Goal: Check status: Check status

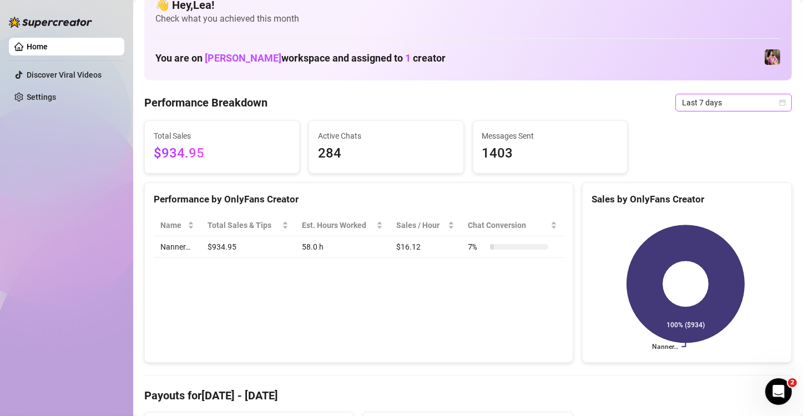
scroll to position [18, 0]
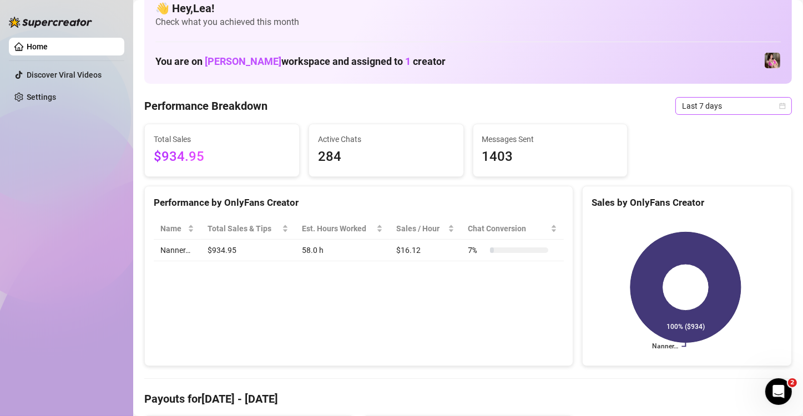
click at [765, 102] on span "Last 7 days" at bounding box center [733, 106] width 103 height 17
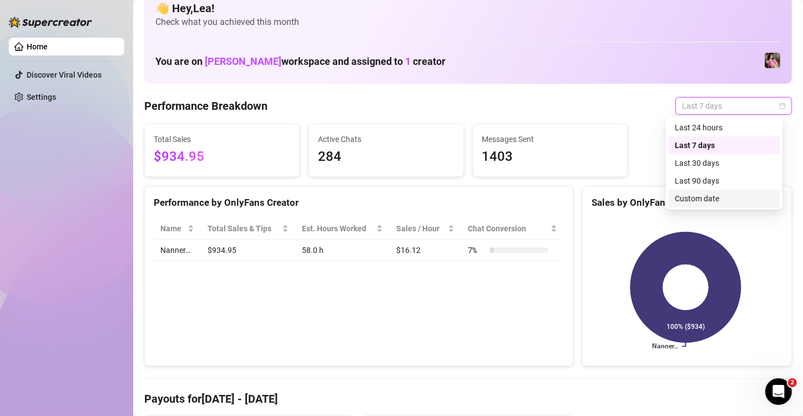
click at [721, 202] on div "Custom date" at bounding box center [724, 199] width 99 height 12
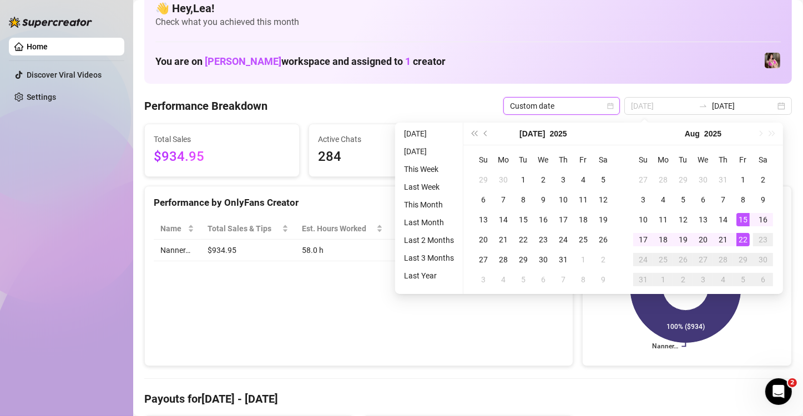
type input "[DATE]"
click at [742, 238] on div "22" at bounding box center [742, 239] width 13 height 13
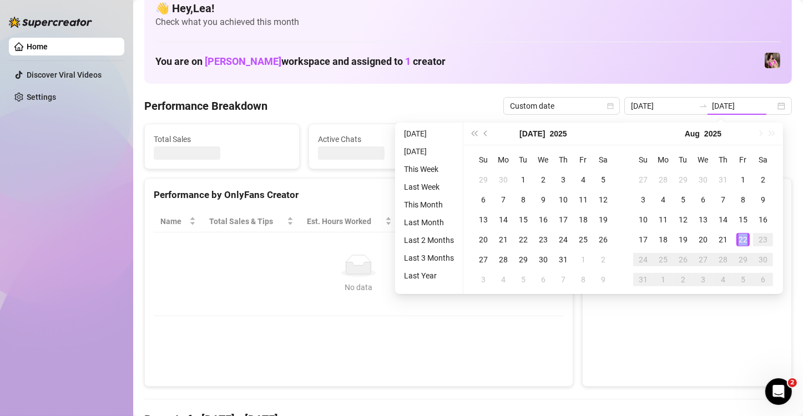
type input "[DATE]"
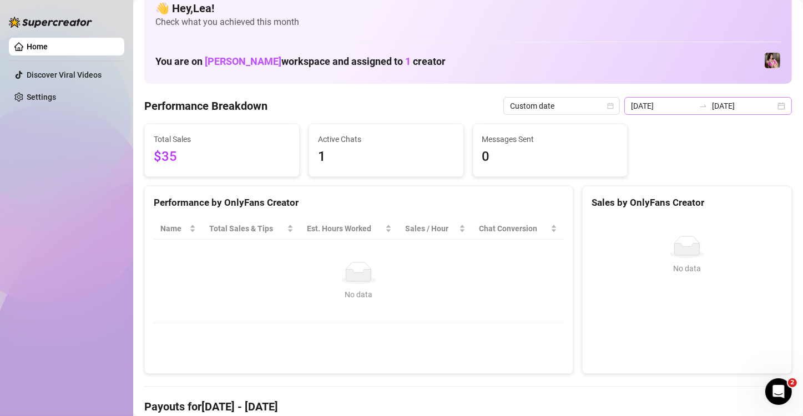
click at [774, 105] on div "2025-08-22 2025-08-22" at bounding box center [708, 106] width 168 height 18
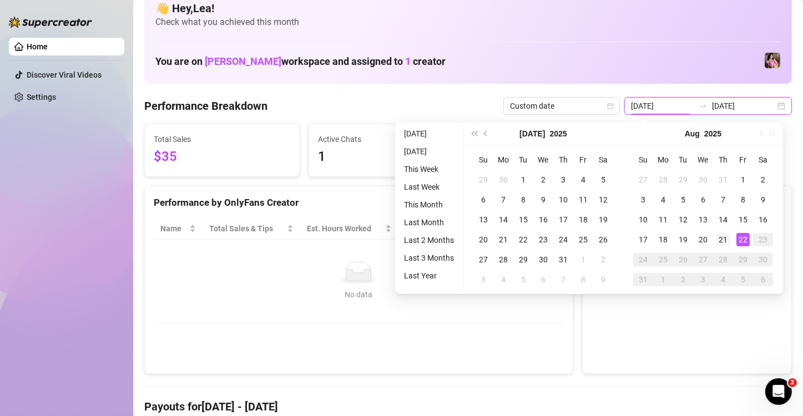
type input "2025-08-21"
click at [724, 238] on div "21" at bounding box center [722, 239] width 13 height 13
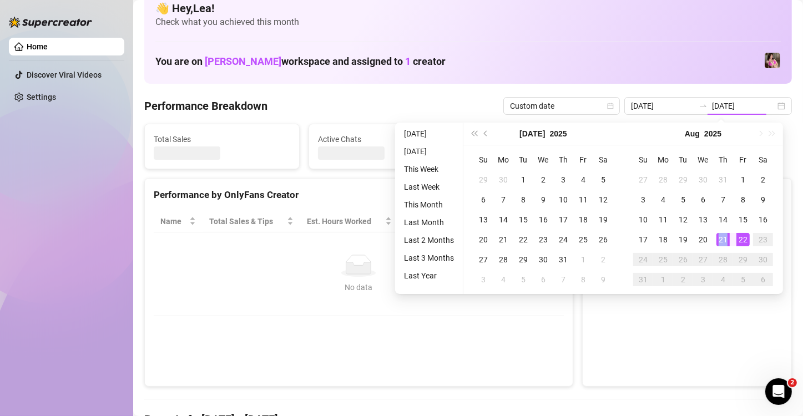
type input "2025-08-21"
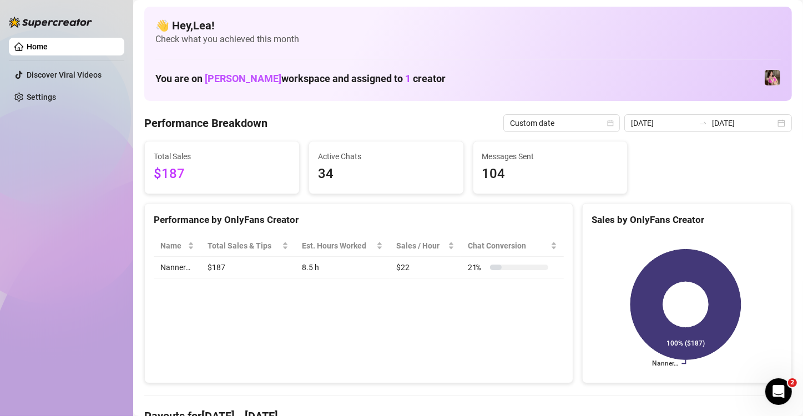
scroll to position [0, 0]
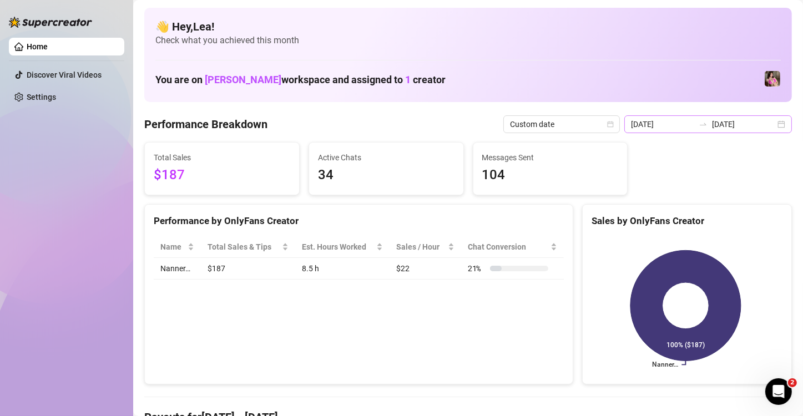
click at [771, 124] on div "2025-08-21 2025-08-21" at bounding box center [708, 124] width 168 height 18
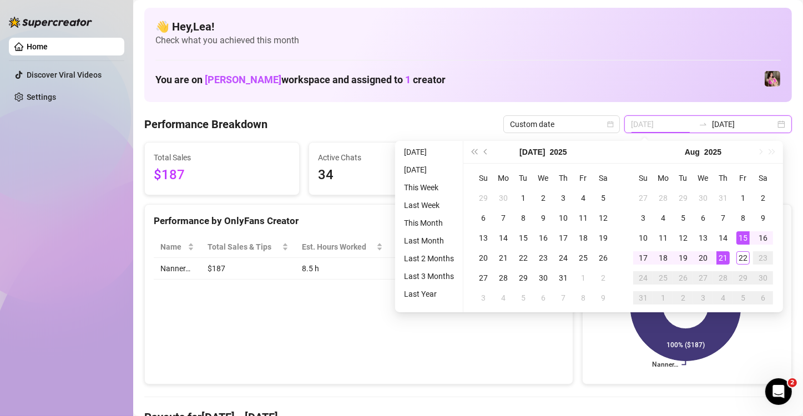
type input "[DATE]"
click at [744, 236] on div "15" at bounding box center [742, 237] width 13 height 13
type input "[DATE]"
click at [742, 235] on div "15" at bounding box center [742, 237] width 13 height 13
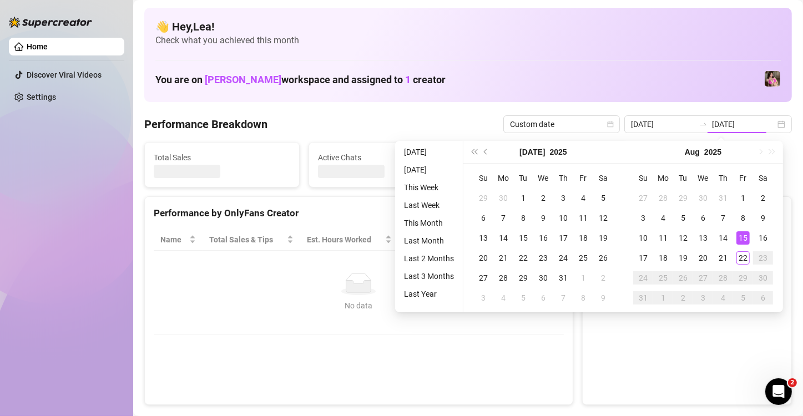
type input "[DATE]"
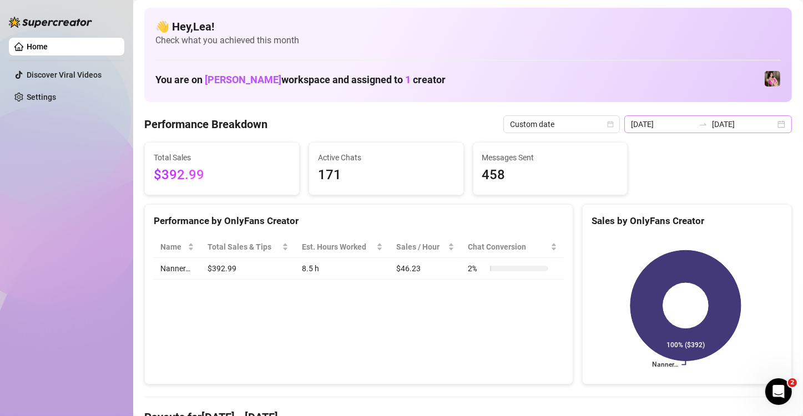
click at [772, 124] on div "2025-08-15 2025-08-15" at bounding box center [708, 124] width 168 height 18
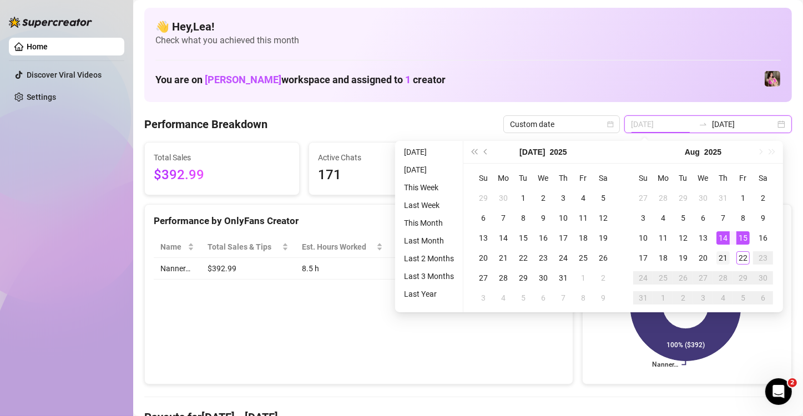
type input "2025-08-21"
click at [724, 261] on div "21" at bounding box center [722, 257] width 13 height 13
type input "2025-08-21"
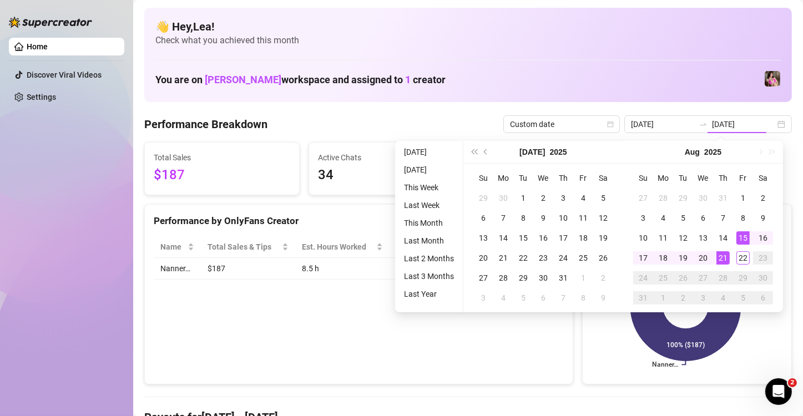
type input "2025-08-21"
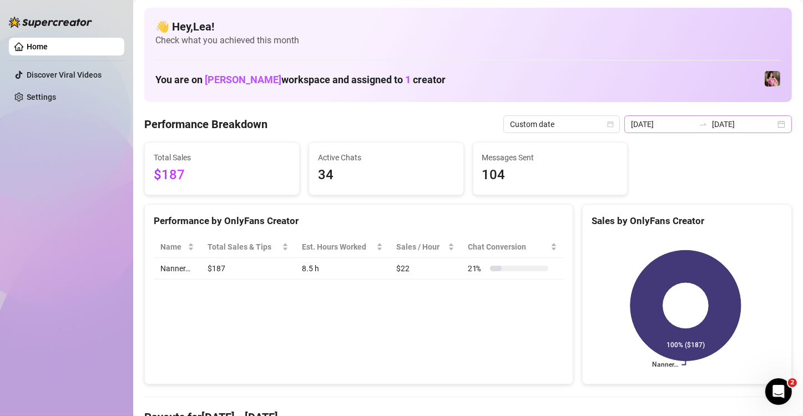
click at [771, 127] on div "2025-08-21 2025-08-21" at bounding box center [708, 124] width 168 height 18
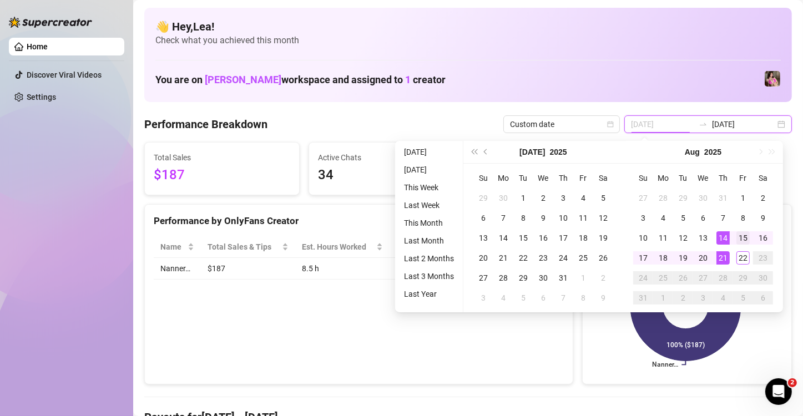
type input "[DATE]"
click at [739, 238] on div "15" at bounding box center [742, 237] width 13 height 13
type input "2025-08-21"
click at [724, 260] on div "21" at bounding box center [722, 257] width 13 height 13
click at [724, 260] on rect at bounding box center [686, 305] width 188 height 139
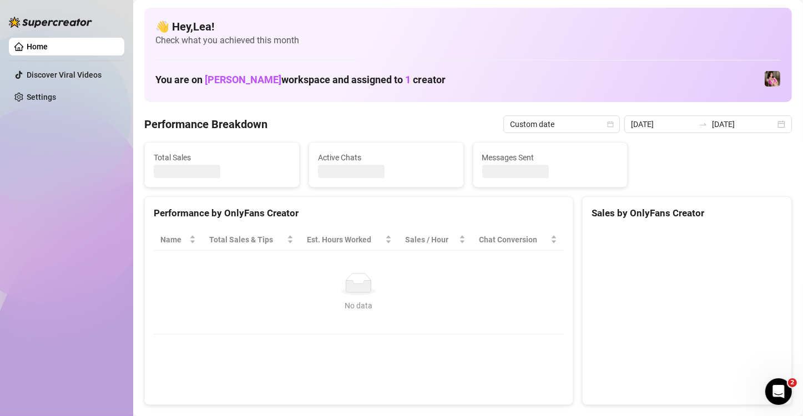
type input "[DATE]"
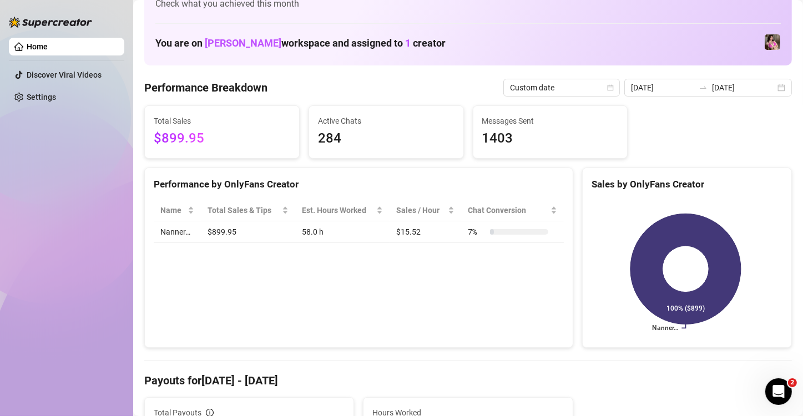
scroll to position [18, 0]
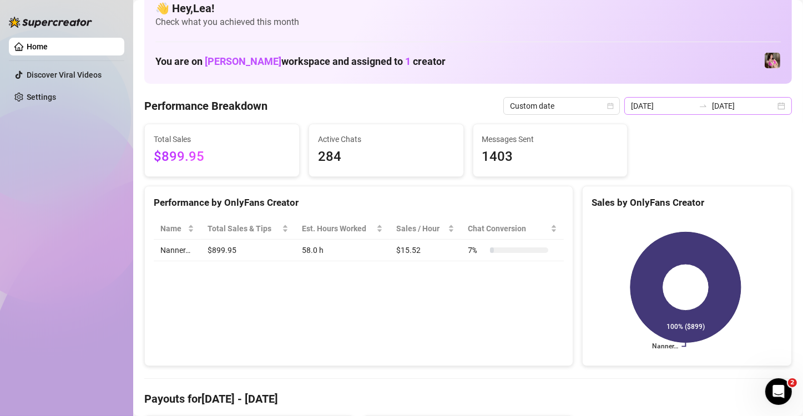
click at [779, 105] on div "2025-08-15 2025-08-21" at bounding box center [708, 106] width 168 height 18
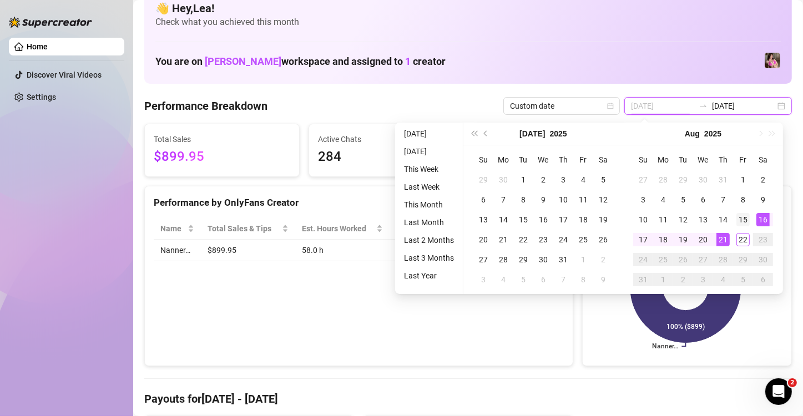
type input "[DATE]"
click at [742, 216] on div "15" at bounding box center [742, 219] width 13 height 13
type input "2025-08-21"
click at [724, 240] on div "21" at bounding box center [722, 239] width 13 height 13
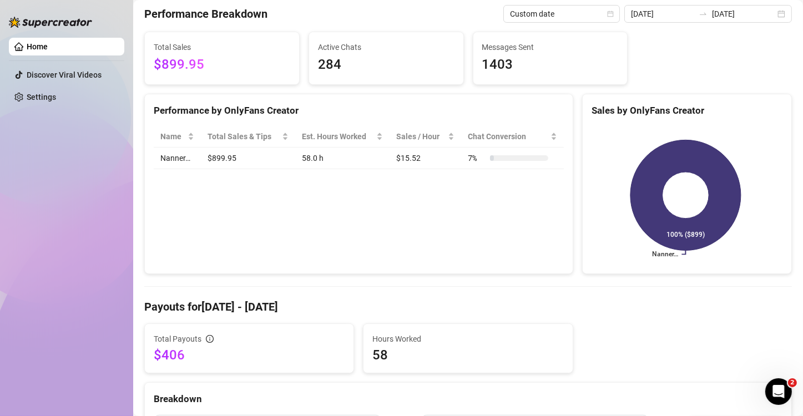
scroll to position [111, 0]
drag, startPoint x: 204, startPoint y: 306, endPoint x: 299, endPoint y: 300, distance: 95.1
click at [299, 300] on h4 "Payouts for Aug 15 - Aug 21" at bounding box center [468, 307] width 648 height 16
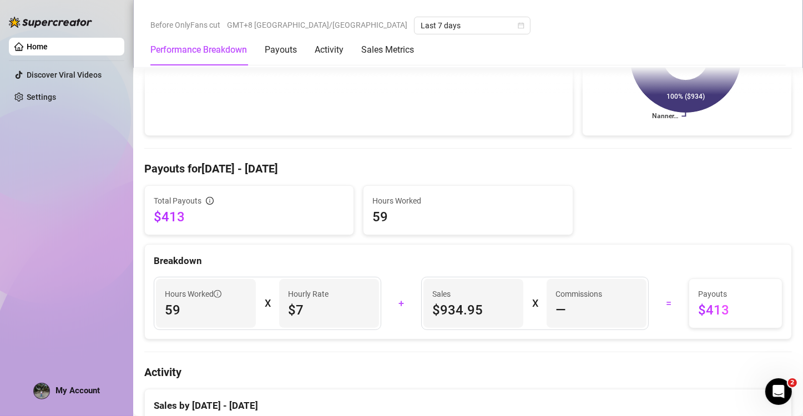
scroll to position [222, 0]
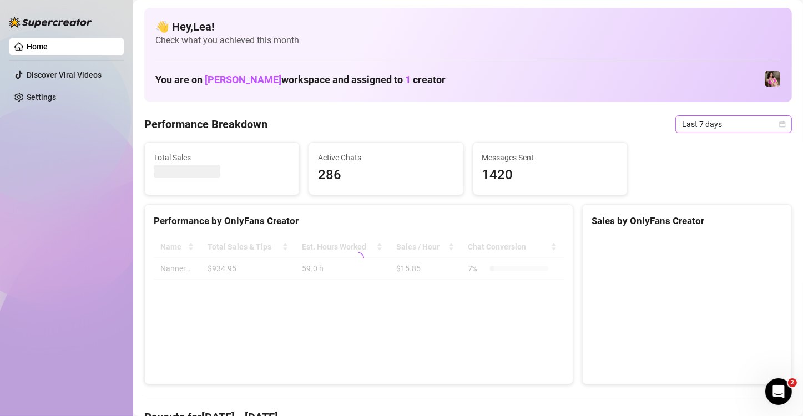
click at [779, 122] on icon "calendar" at bounding box center [782, 124] width 7 height 7
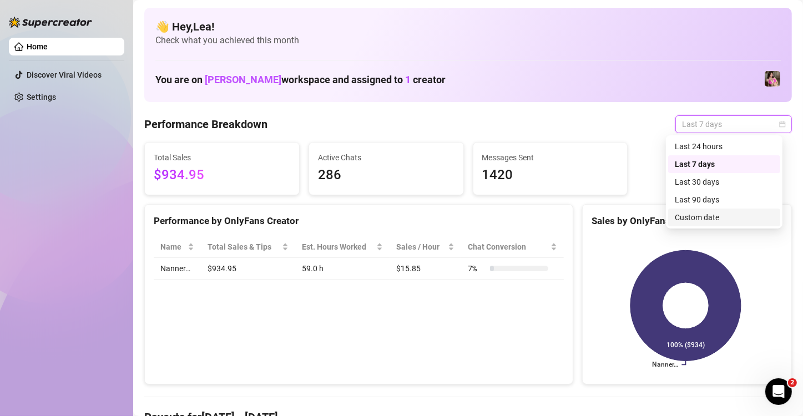
click at [729, 219] on div "Custom date" at bounding box center [724, 217] width 99 height 12
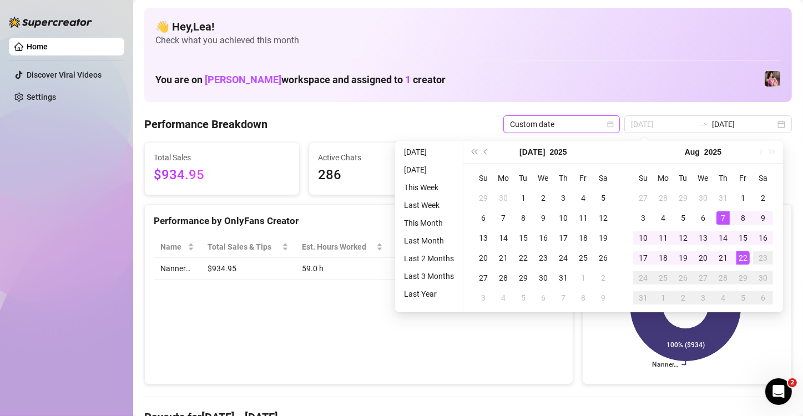
type input "[DATE]"
click at [741, 259] on div "22" at bounding box center [742, 257] width 13 height 13
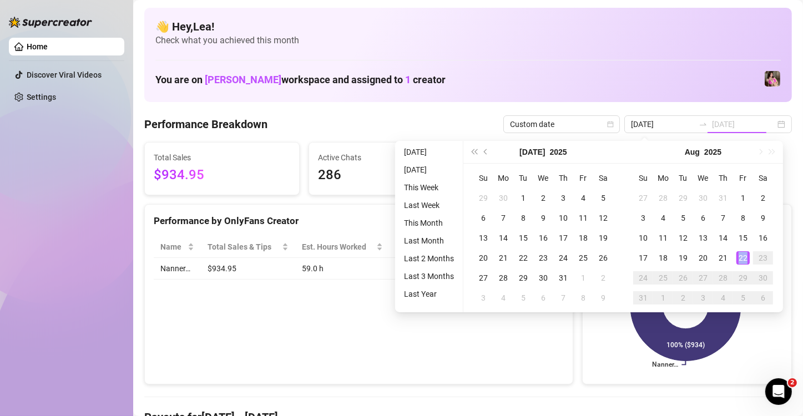
click at [741, 259] on div "22" at bounding box center [742, 257] width 13 height 13
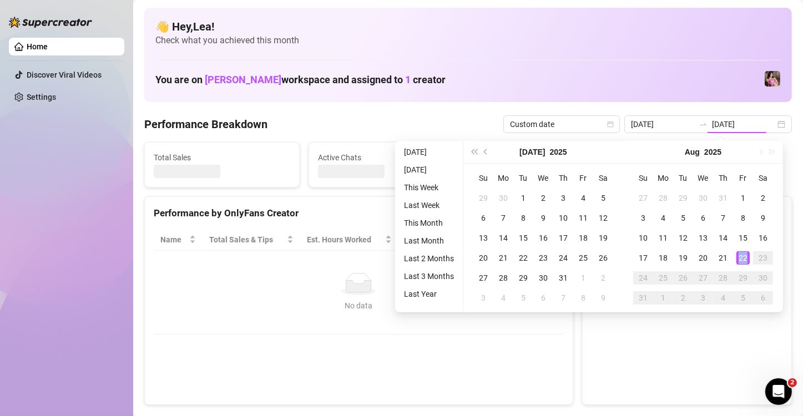
type input "[DATE]"
